Goal: Information Seeking & Learning: Learn about a topic

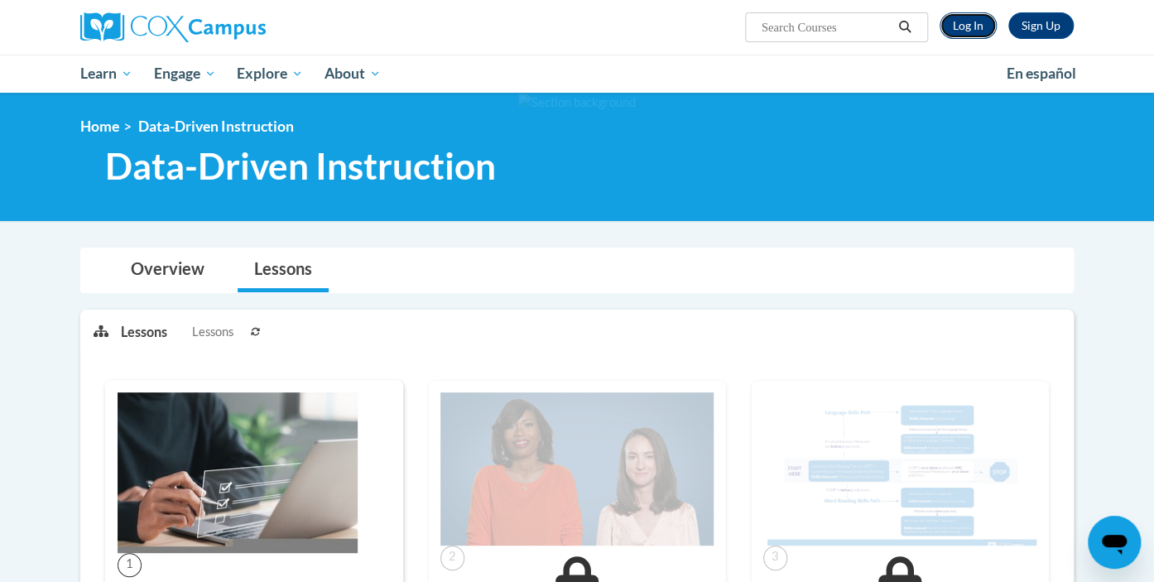
click at [973, 20] on link "Log In" at bounding box center [968, 25] width 57 height 26
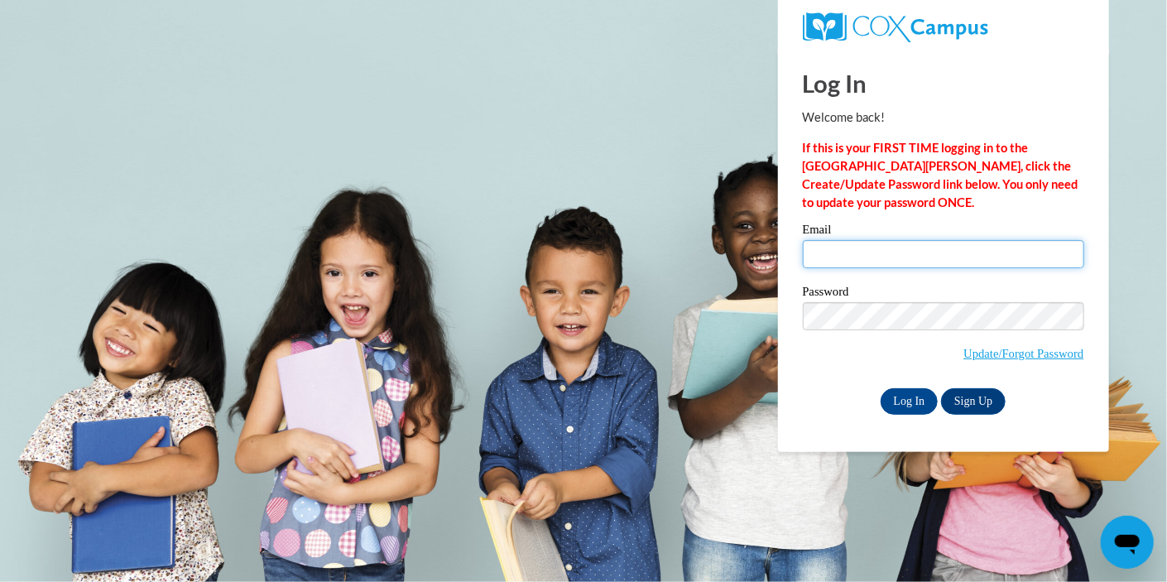
type input "rschweit@kusd.edu"
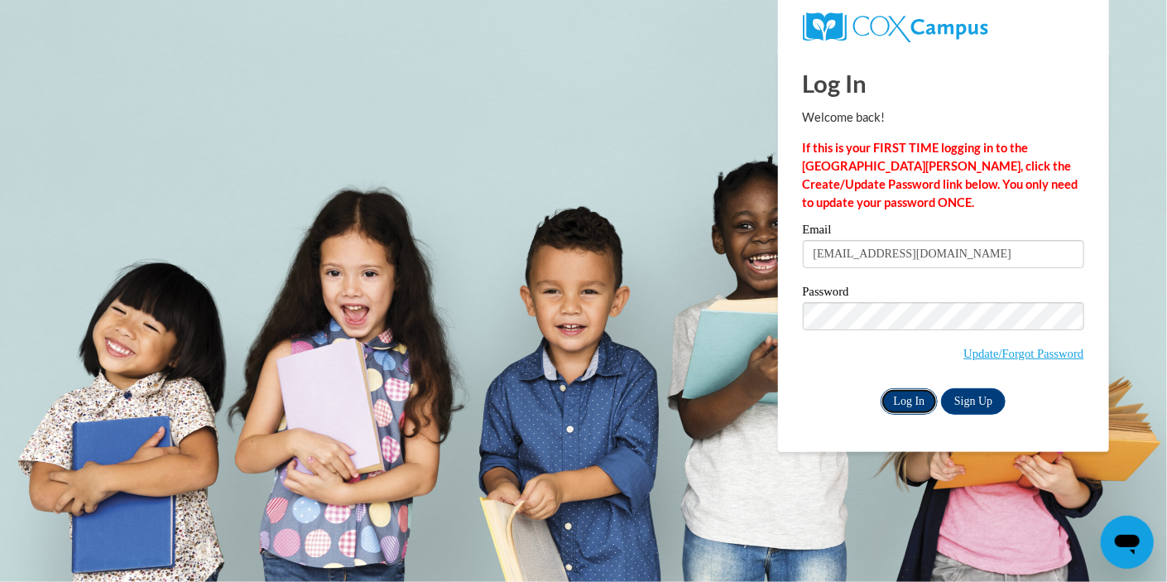
click at [916, 405] on input "Log In" at bounding box center [910, 401] width 58 height 26
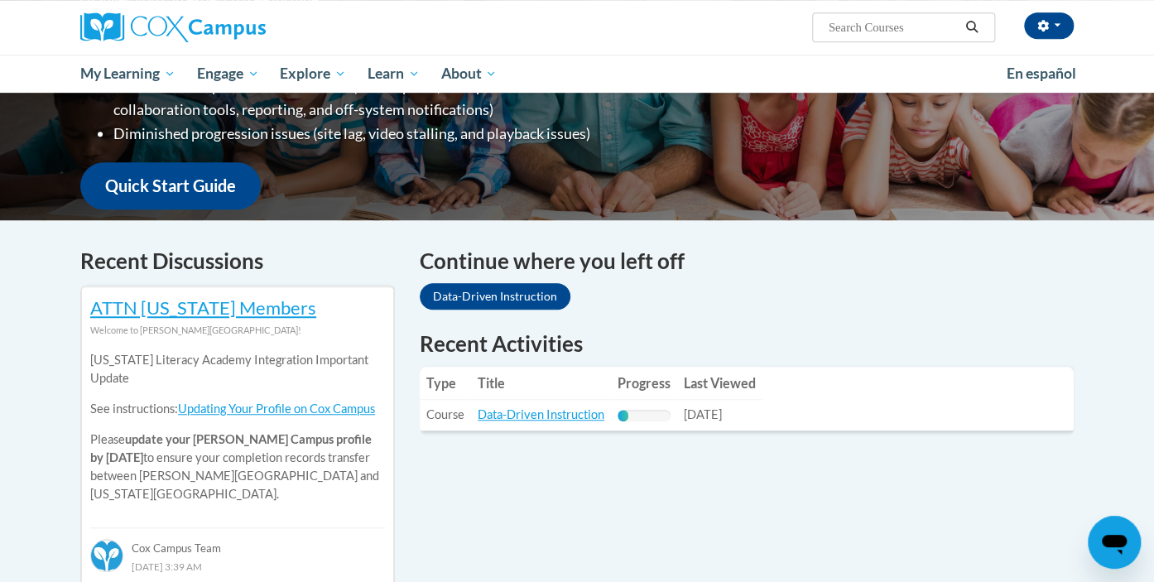
scroll to position [363, 0]
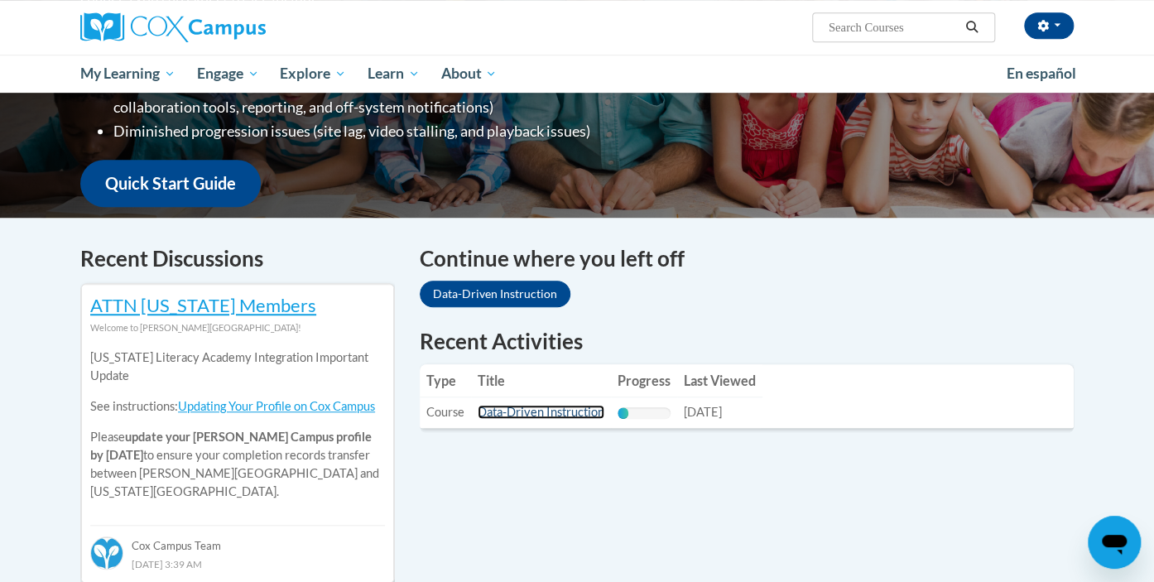
click at [564, 415] on link "Data-Driven Instruction" at bounding box center [541, 412] width 127 height 14
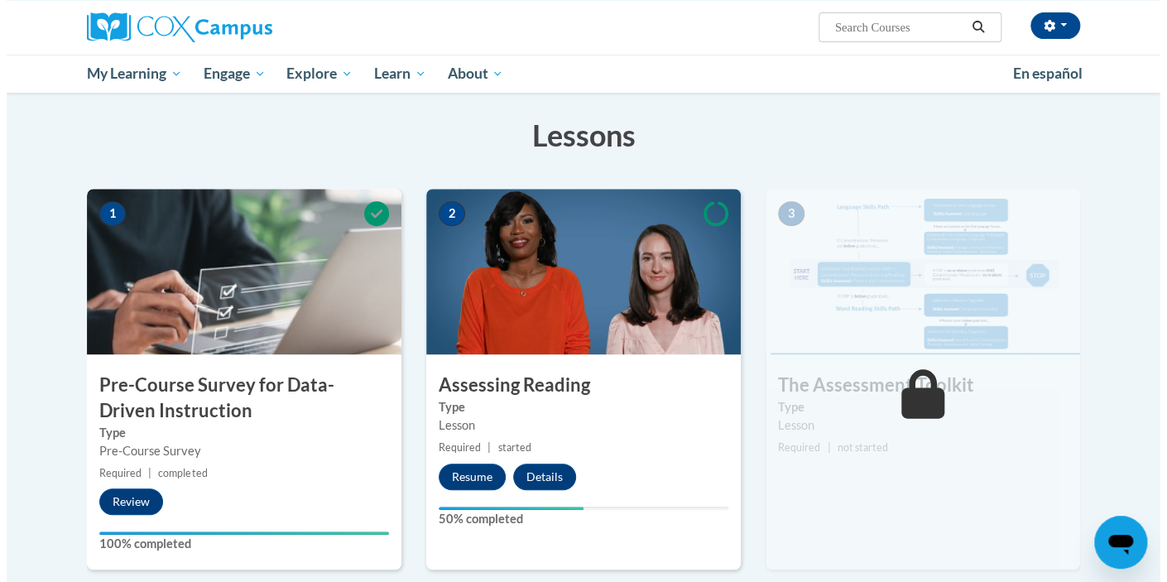
scroll to position [242, 0]
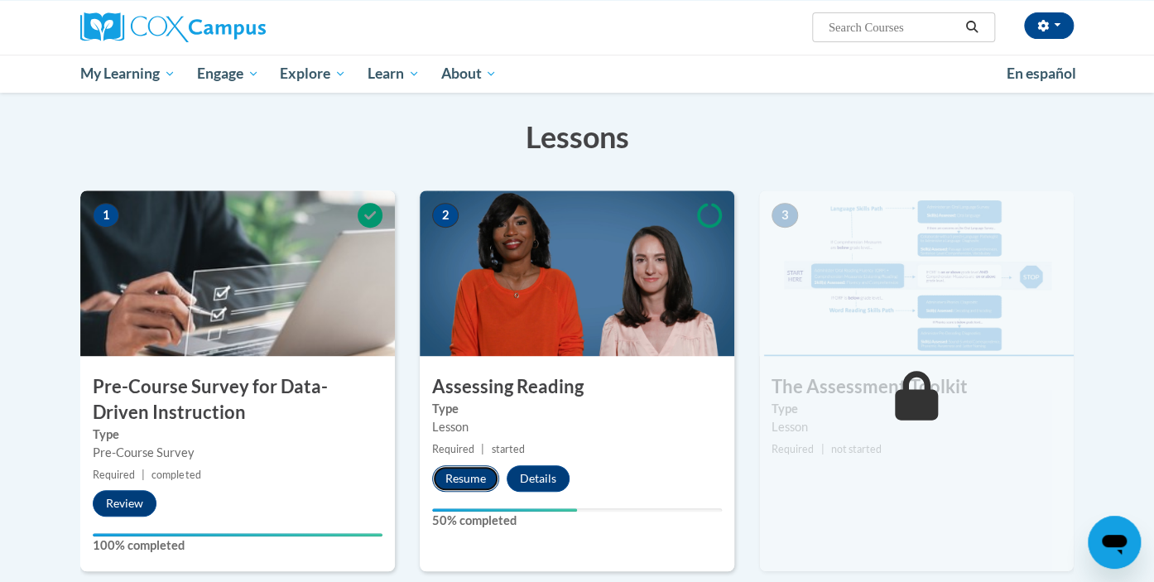
click at [464, 474] on button "Resume" at bounding box center [465, 478] width 67 height 26
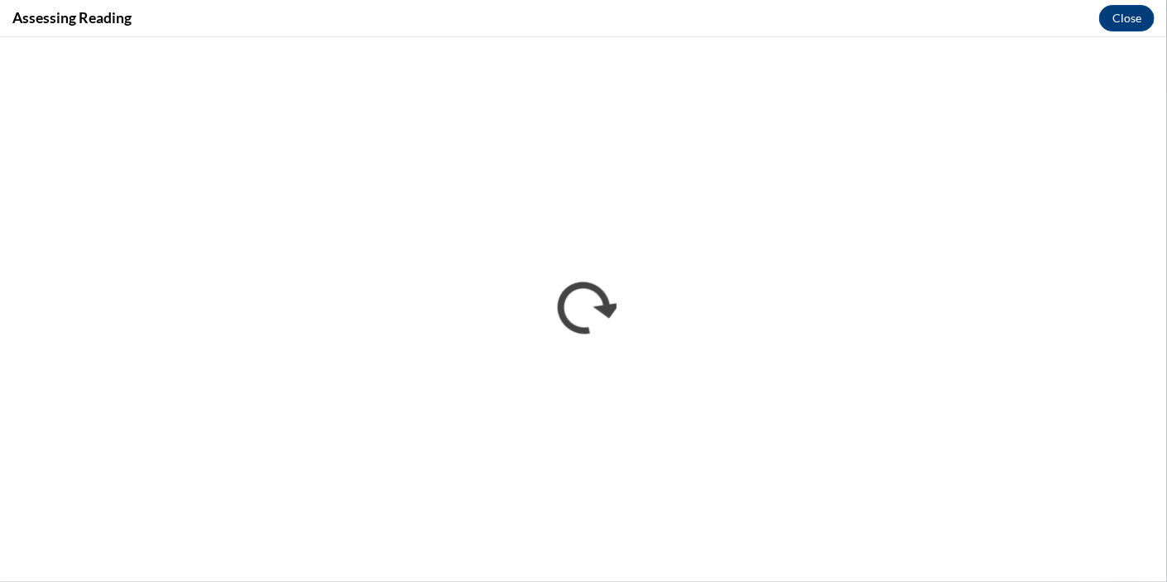
scroll to position [0, 0]
